Goal: Transaction & Acquisition: Purchase product/service

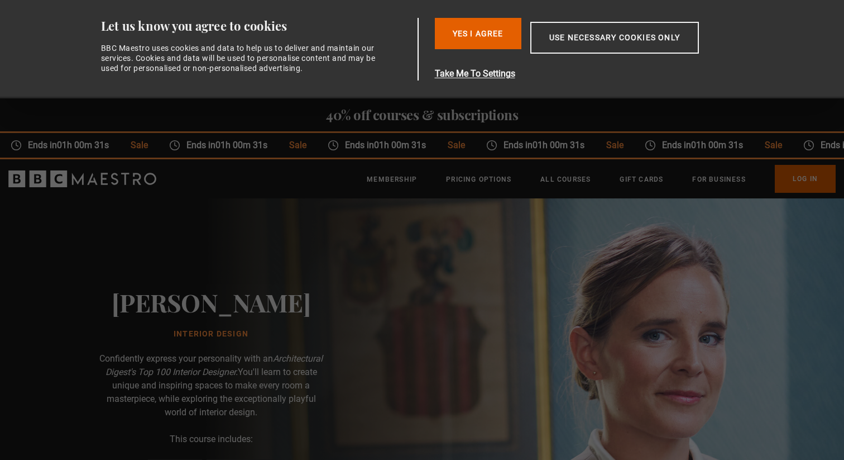
click at [844, 289] on img at bounding box center [461, 464] width 844 height 533
